Goal: Find specific fact: Find specific fact

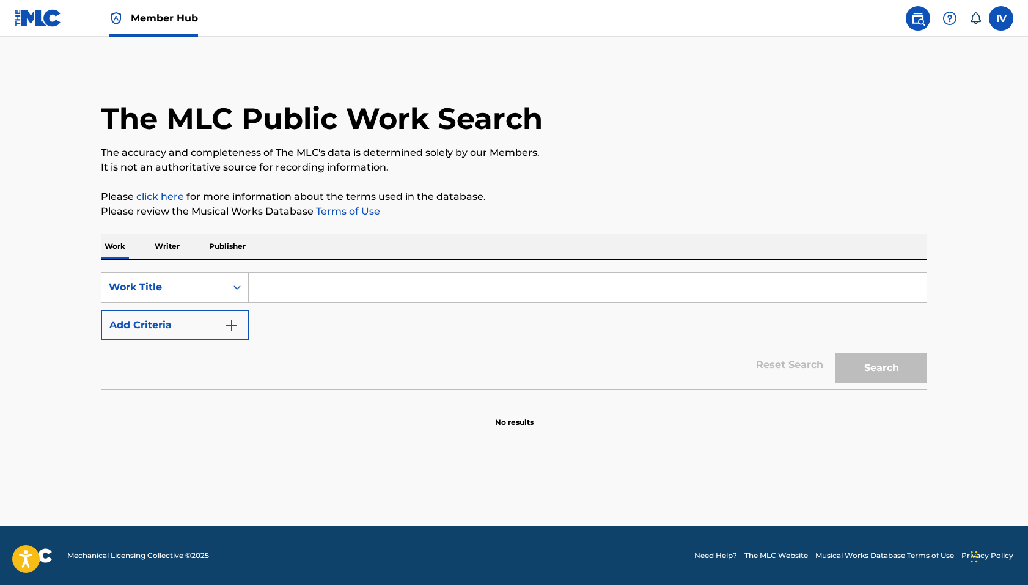
click at [64, 26] on div "Member Hub" at bounding box center [106, 18] width 183 height 36
click at [45, 19] on img at bounding box center [38, 18] width 47 height 18
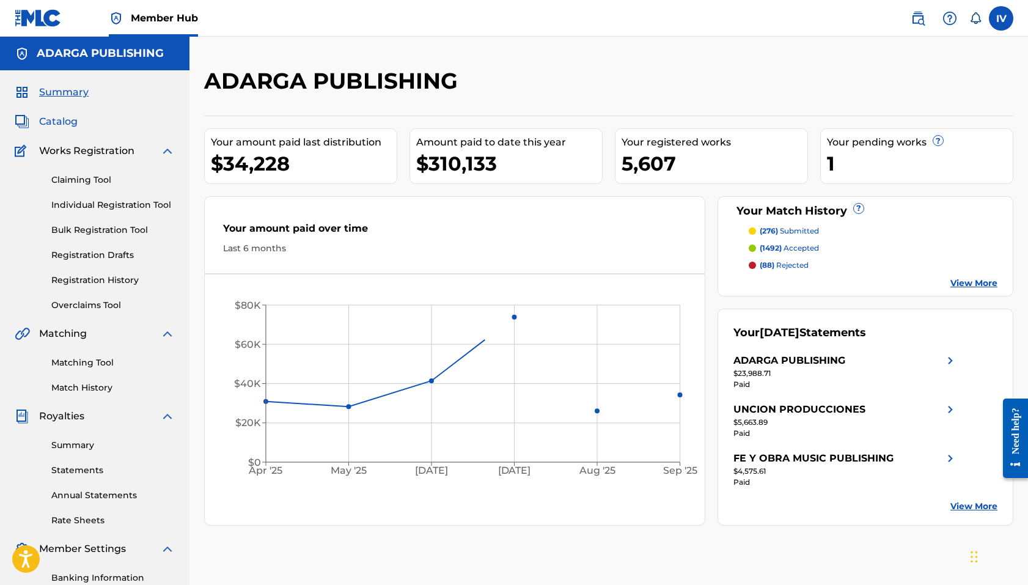
click at [62, 123] on span "Catalog" at bounding box center [58, 121] width 38 height 15
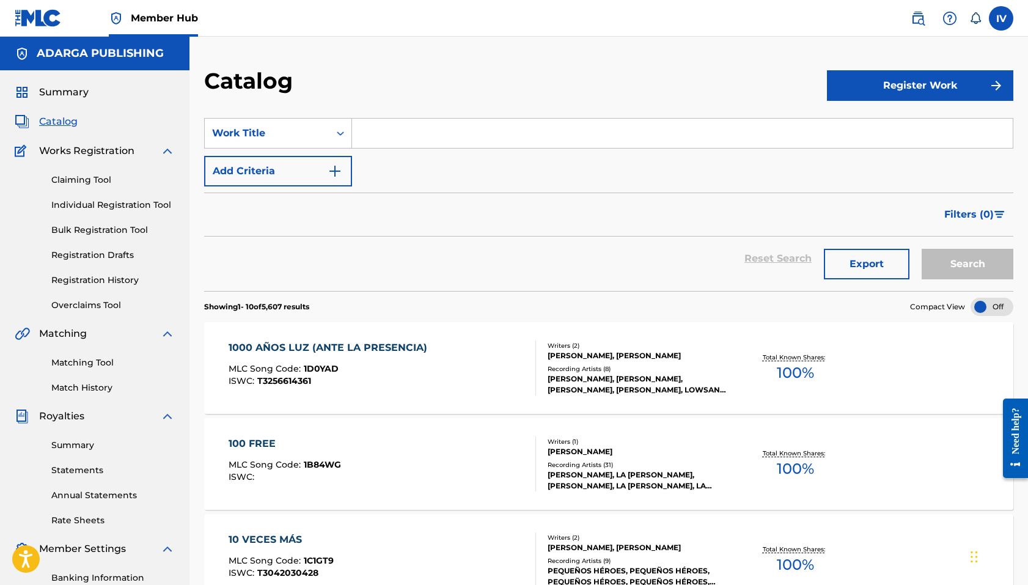
click at [390, 143] on input "Search Form" at bounding box center [682, 133] width 660 height 29
paste input "Revival is Now"
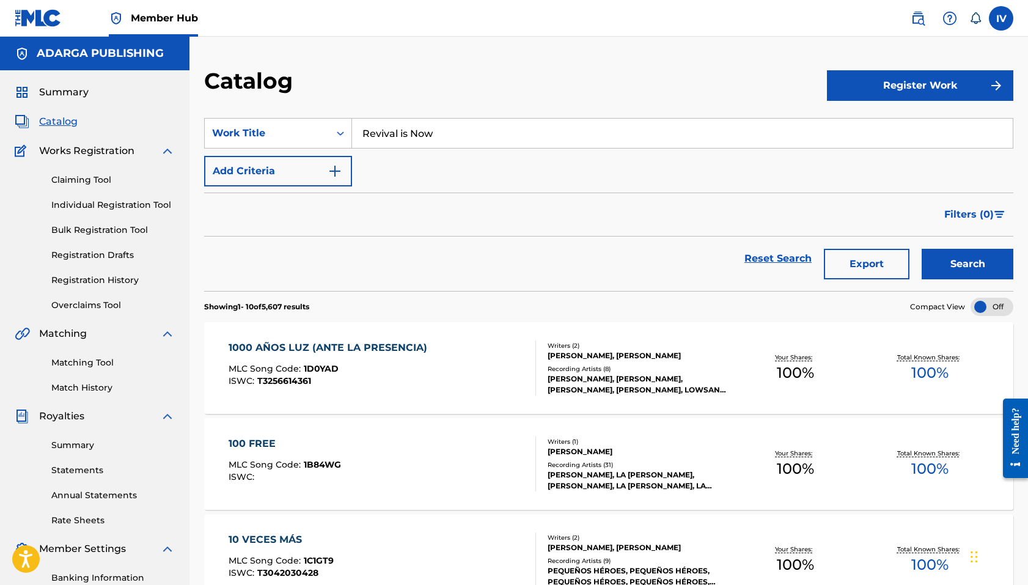
type input "Revival is Now"
click at [921, 249] on button "Search" at bounding box center [967, 264] width 92 height 31
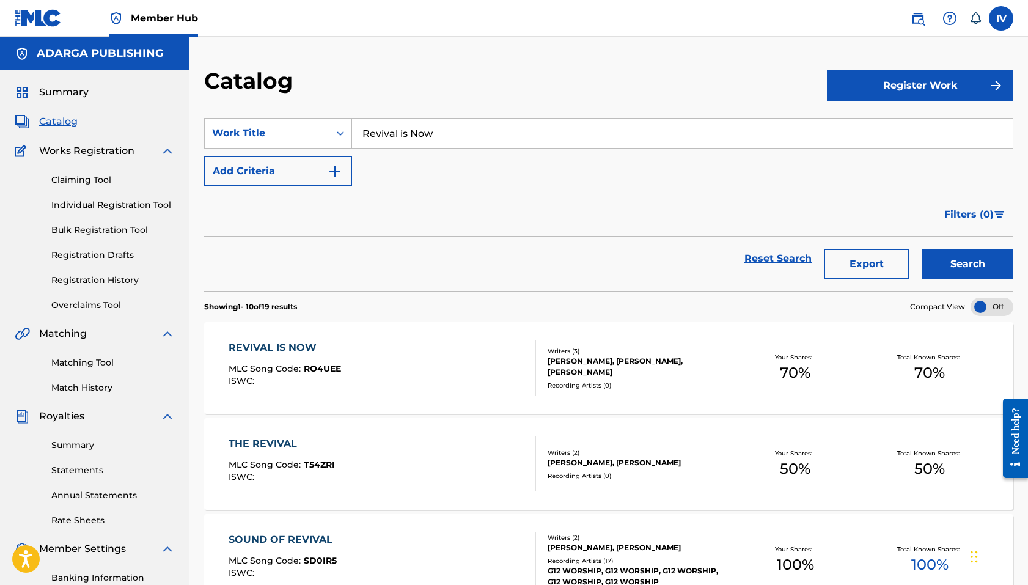
click at [351, 381] on div "REVIVAL IS NOW MLC Song Code : RO4UEE ISWC :" at bounding box center [381, 367] width 307 height 55
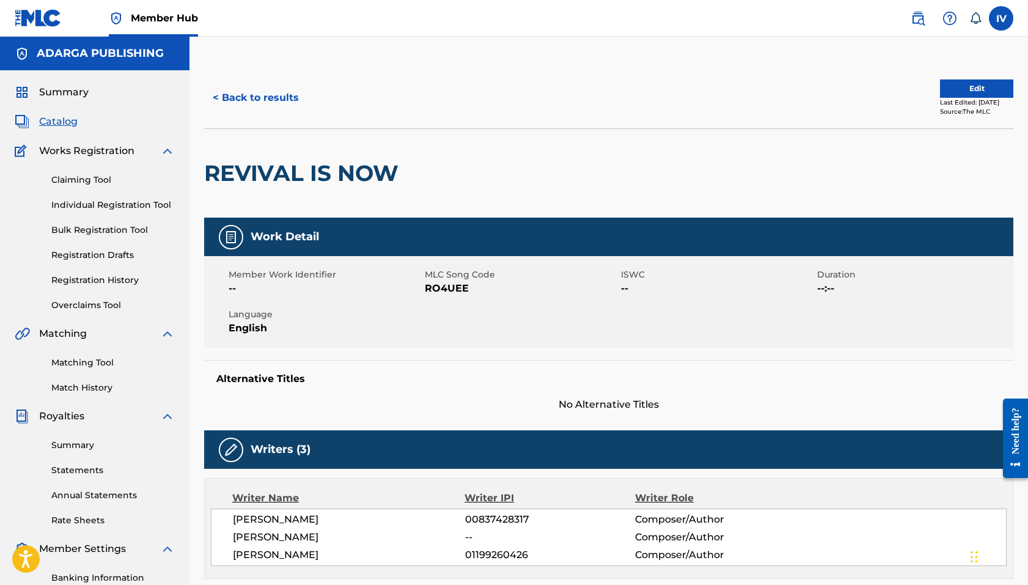
click at [453, 290] on span "RO4UEE" at bounding box center [521, 288] width 193 height 15
copy span "RO4UEE"
